Goal: Transaction & Acquisition: Purchase product/service

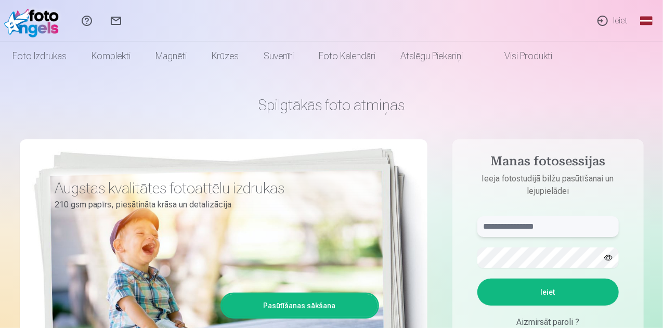
click at [542, 223] on input "text" at bounding box center [547, 226] width 141 height 21
type input "**********"
click at [530, 300] on button "Ieiet" at bounding box center [547, 292] width 141 height 27
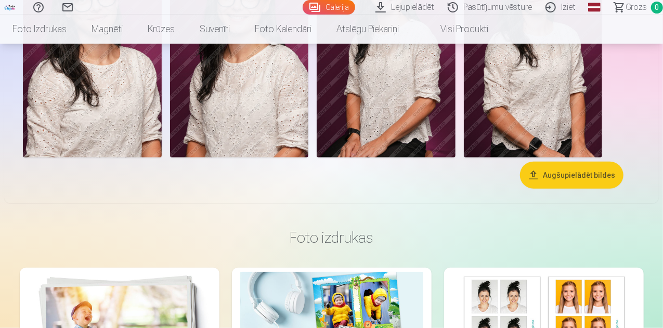
scroll to position [387, 0]
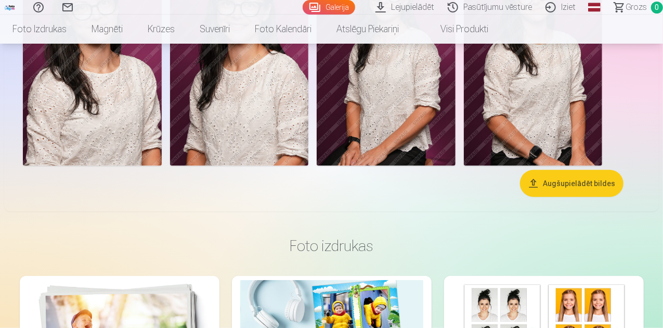
click at [162, 164] on img at bounding box center [92, 62] width 139 height 208
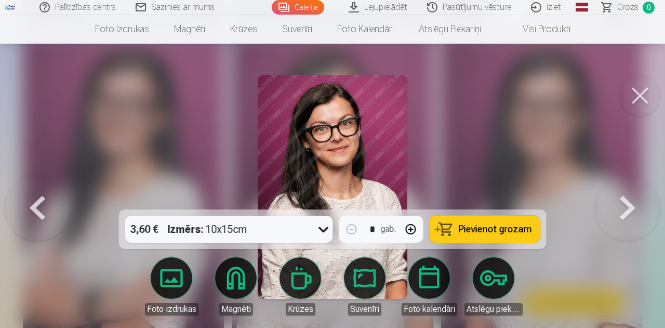
click at [651, 97] on button at bounding box center [640, 96] width 42 height 42
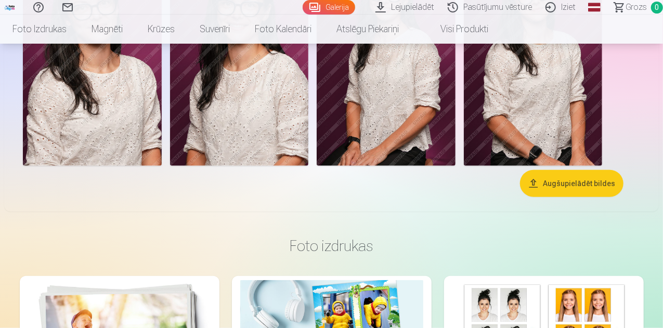
click at [537, 197] on button "Augšupielādēt bildes" at bounding box center [571, 183] width 103 height 27
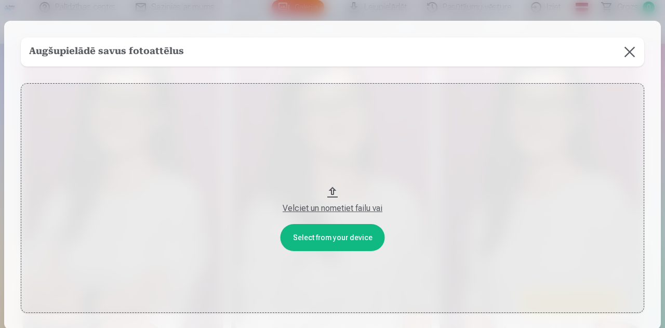
click at [630, 56] on button at bounding box center [629, 51] width 29 height 29
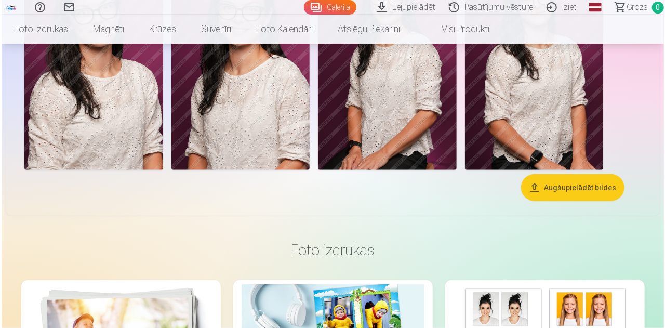
scroll to position [382, 0]
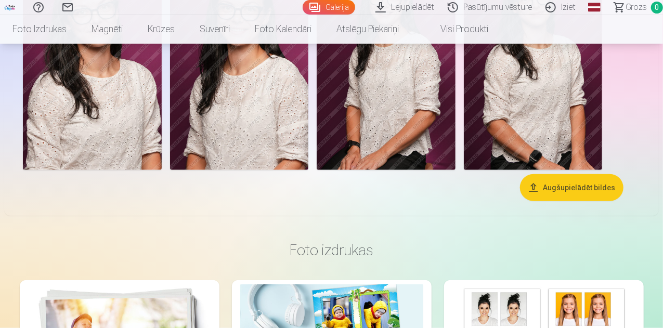
click at [162, 170] on img at bounding box center [92, 66] width 139 height 208
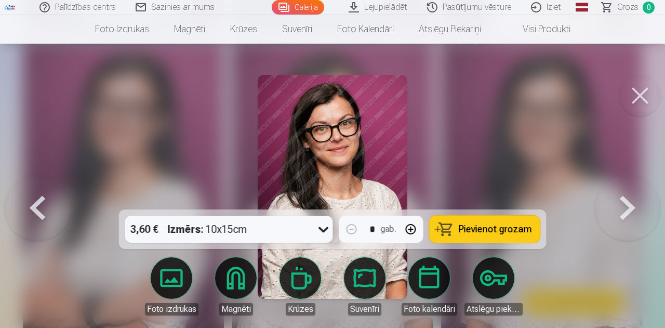
click at [465, 238] on button "Pievienot grozam" at bounding box center [485, 229] width 111 height 27
click at [625, 9] on span "Grozs" at bounding box center [627, 7] width 21 height 12
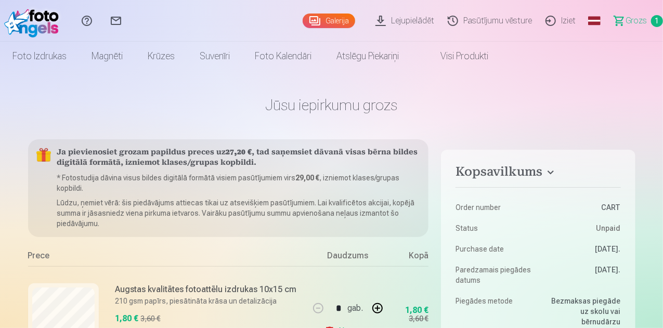
scroll to position [382, 0]
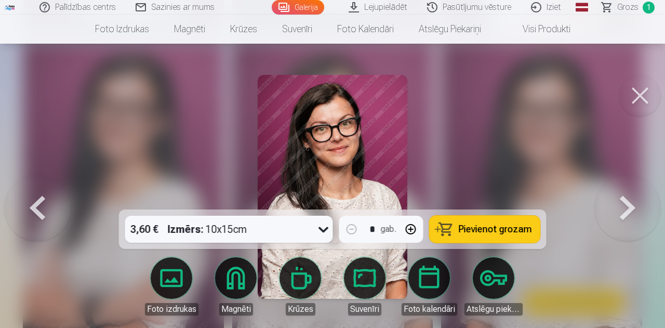
click at [631, 199] on button at bounding box center [628, 187] width 67 height 24
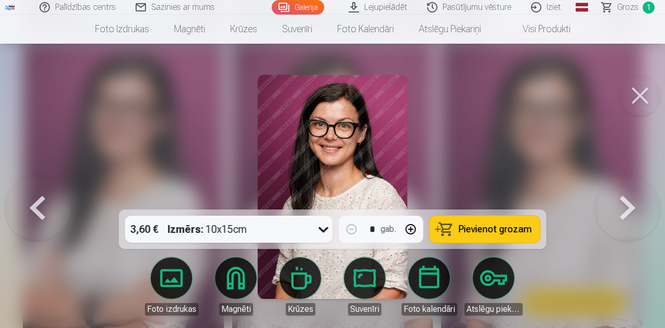
click at [631, 199] on button at bounding box center [628, 187] width 67 height 24
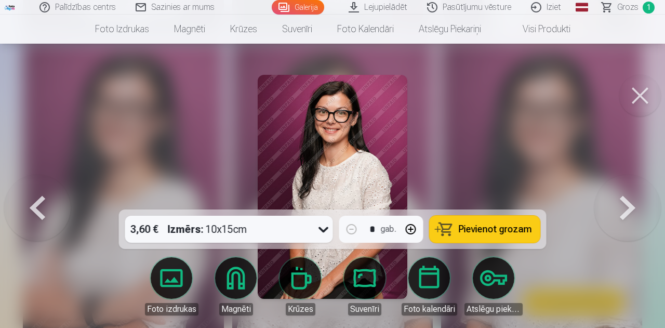
click at [636, 97] on button at bounding box center [640, 96] width 42 height 42
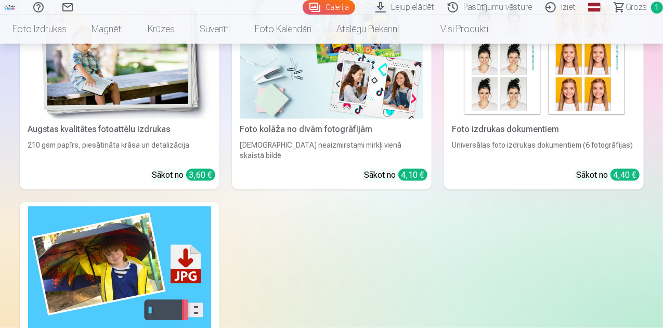
scroll to position [267, 0]
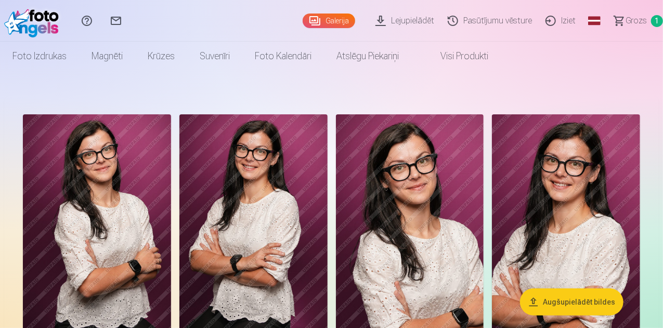
click at [549, 25] on link "Iziet" at bounding box center [562, 21] width 44 height 42
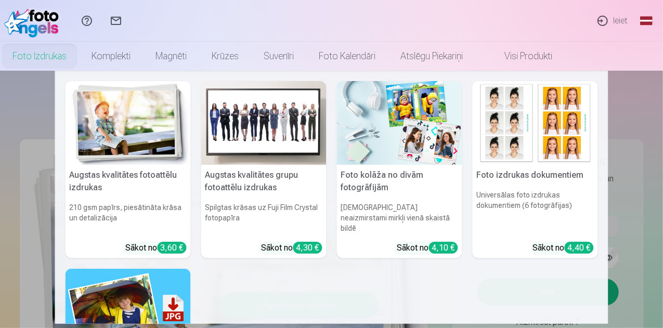
click at [79, 48] on link "Foto izdrukas" at bounding box center [39, 56] width 79 height 29
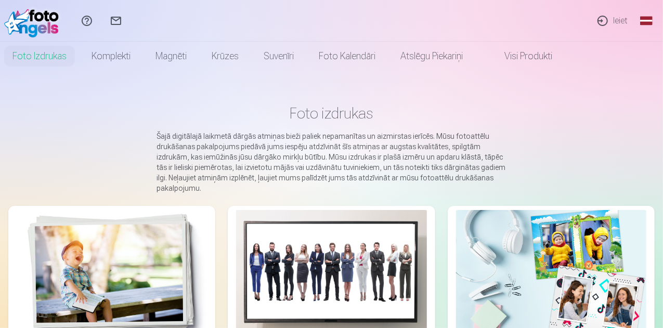
click at [79, 58] on link "Foto izdrukas" at bounding box center [39, 56] width 79 height 29
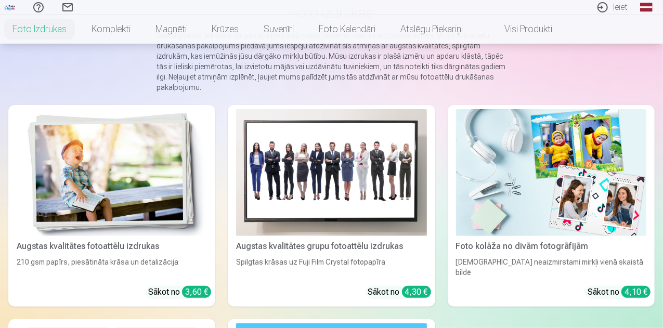
scroll to position [105, 0]
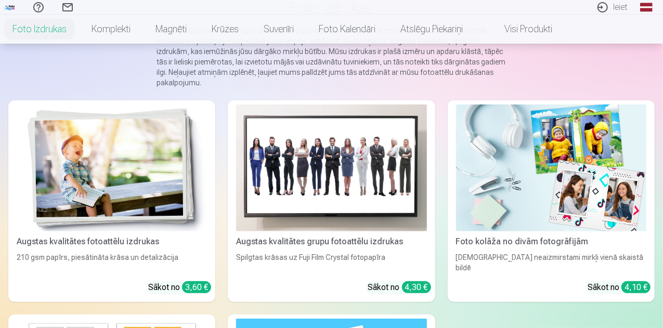
click at [117, 199] on link "Augstas kvalitātes fotoattēlu izdrukas 210 gsm papīrs, piesātināta krāsa un det…" at bounding box center [111, 201] width 207 height 202
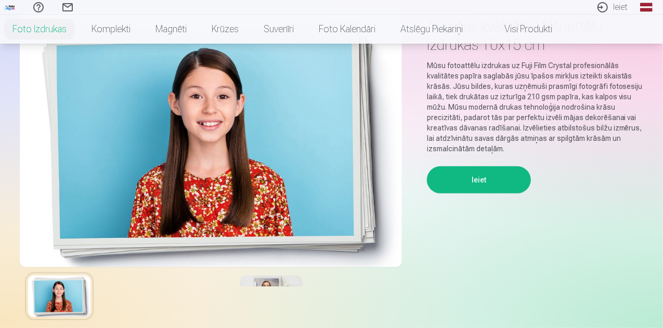
scroll to position [47, 0]
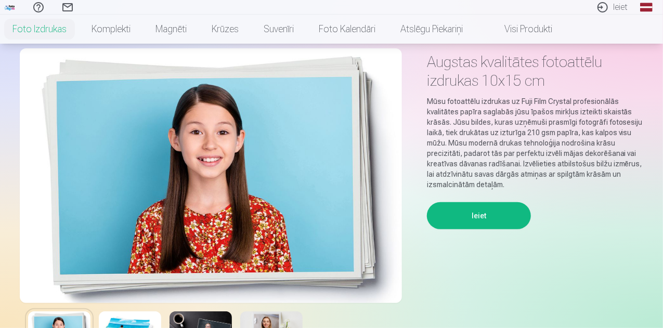
click at [483, 218] on button "Ieiet" at bounding box center [479, 215] width 104 height 27
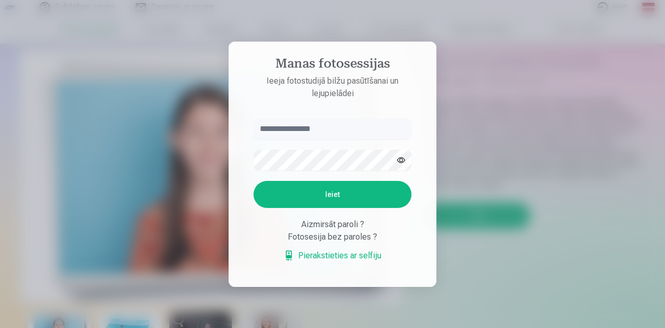
click at [528, 145] on div at bounding box center [332, 164] width 665 height 328
